Goal: Use online tool/utility: Utilize a website feature to perform a specific function

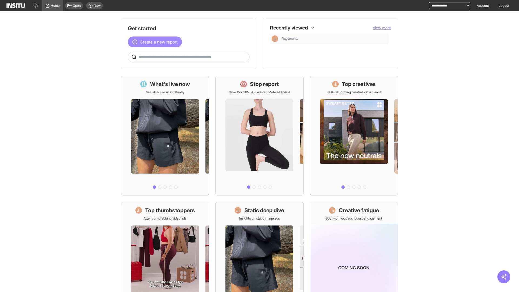
click at [156, 42] on span "Create a new report" at bounding box center [159, 42] width 38 height 6
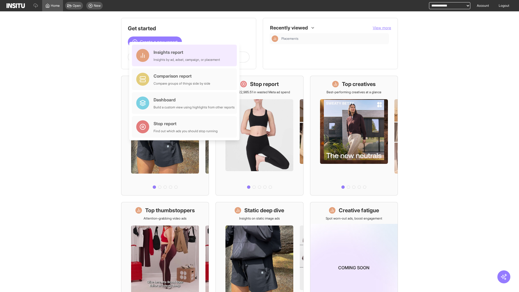
click at [186, 55] on div "Insights report Insights by ad, adset, campaign, or placement" at bounding box center [187, 55] width 66 height 13
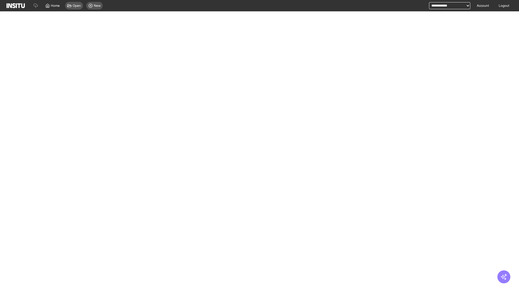
select select "**"
